Goal: Check status: Check status

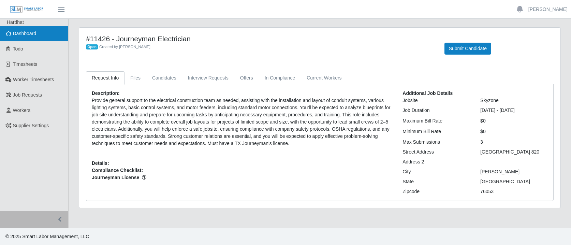
click at [34, 34] on span "Dashboard" at bounding box center [25, 33] width 24 height 5
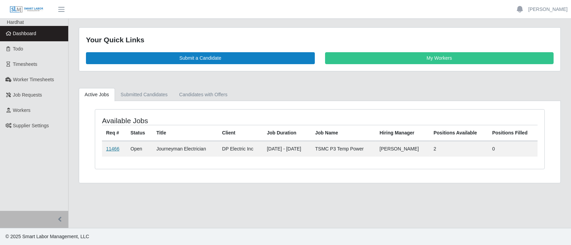
click at [110, 148] on link "11466" at bounding box center [112, 148] width 13 height 5
